Goal: Task Accomplishment & Management: Use online tool/utility

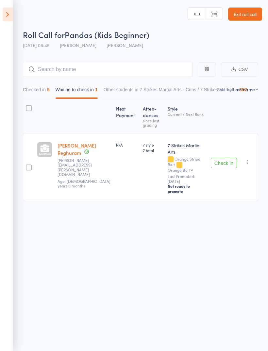
click at [246, 159] on icon "button" at bounding box center [247, 162] width 7 height 7
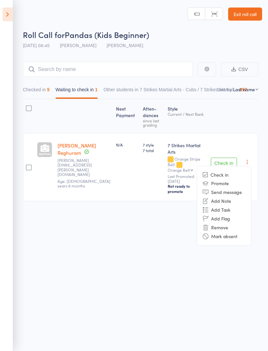
click at [235, 232] on li "Mark absent" at bounding box center [224, 236] width 54 height 9
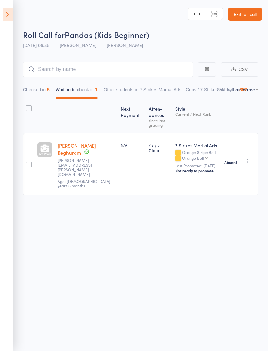
click at [9, 16] on icon at bounding box center [8, 15] width 10 height 14
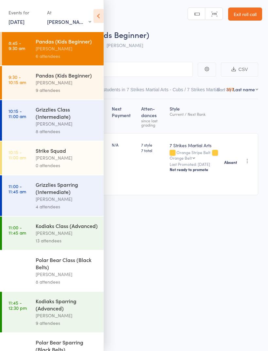
click at [56, 79] on div "Pandas (Kids Beginner)" at bounding box center [67, 75] width 62 height 7
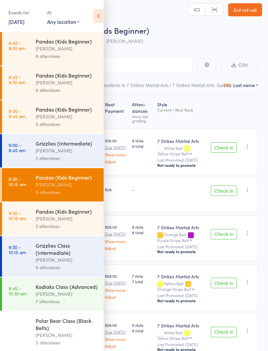
click at [96, 12] on icon at bounding box center [99, 16] width 10 height 14
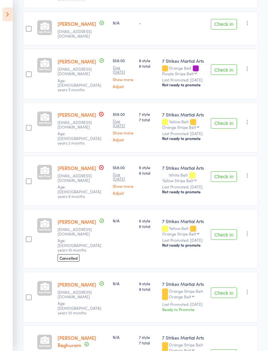
click at [229, 229] on button "Check in" at bounding box center [224, 234] width 26 height 10
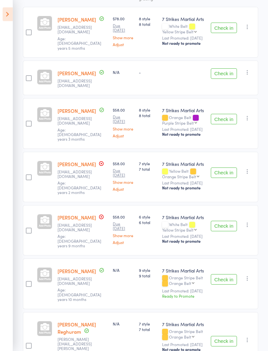
scroll to position [127, 0]
click at [225, 175] on button "Check in" at bounding box center [224, 172] width 26 height 10
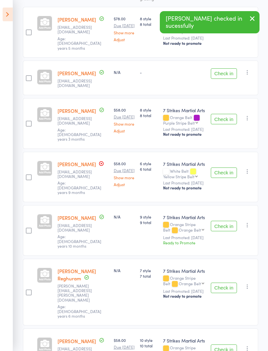
click at [225, 171] on button "Check in" at bounding box center [224, 172] width 26 height 10
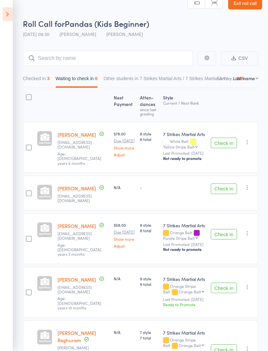
scroll to position [13, 0]
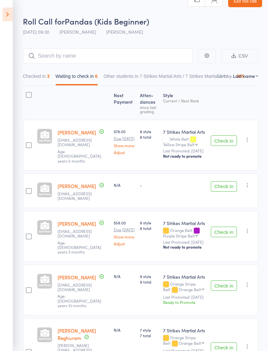
click at [40, 77] on button "Checked in 3" at bounding box center [36, 77] width 27 height 15
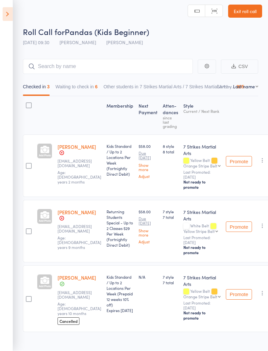
scroll to position [12, 0]
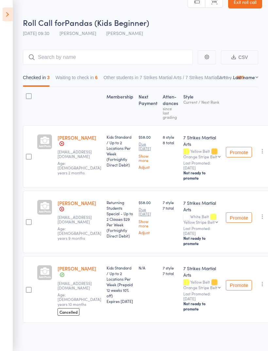
click at [79, 78] on button "Waiting to check in 6" at bounding box center [77, 79] width 42 height 15
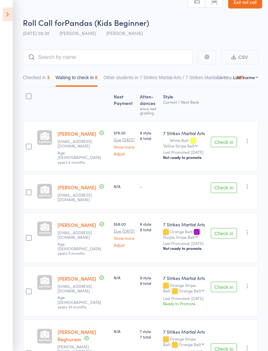
click at [225, 146] on button "Check in" at bounding box center [224, 142] width 26 height 10
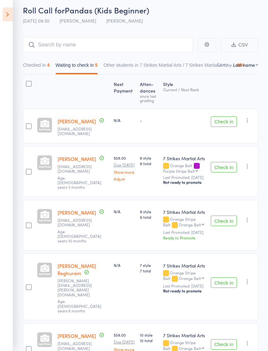
scroll to position [0, 0]
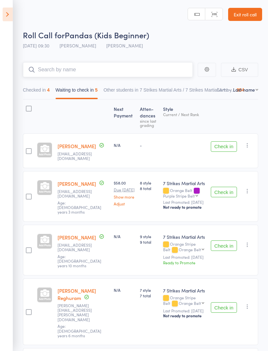
click at [64, 69] on input "search" at bounding box center [108, 69] width 170 height 15
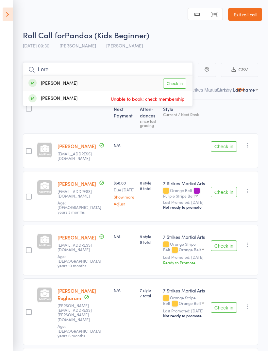
type input "Lore"
click at [176, 84] on link "Check in" at bounding box center [174, 83] width 23 height 10
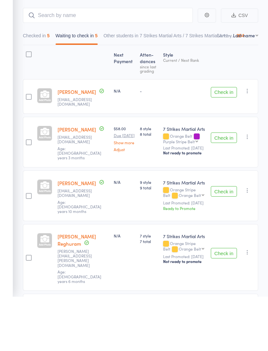
click at [228, 187] on button "Check in" at bounding box center [224, 192] width 26 height 10
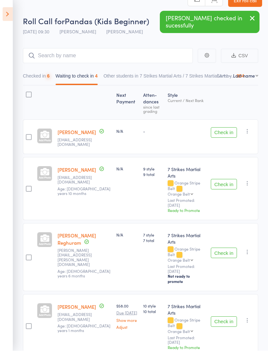
scroll to position [14, 0]
click at [228, 183] on button "Check in" at bounding box center [224, 184] width 26 height 10
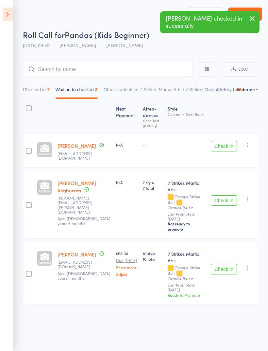
click at [251, 265] on icon "button" at bounding box center [247, 268] width 7 height 7
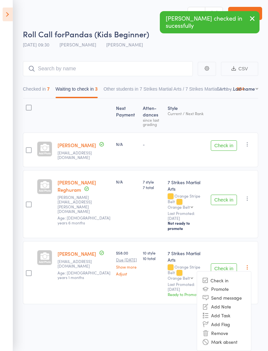
click at [235, 337] on li "Mark absent" at bounding box center [224, 341] width 54 height 9
